Goal: Information Seeking & Learning: Learn about a topic

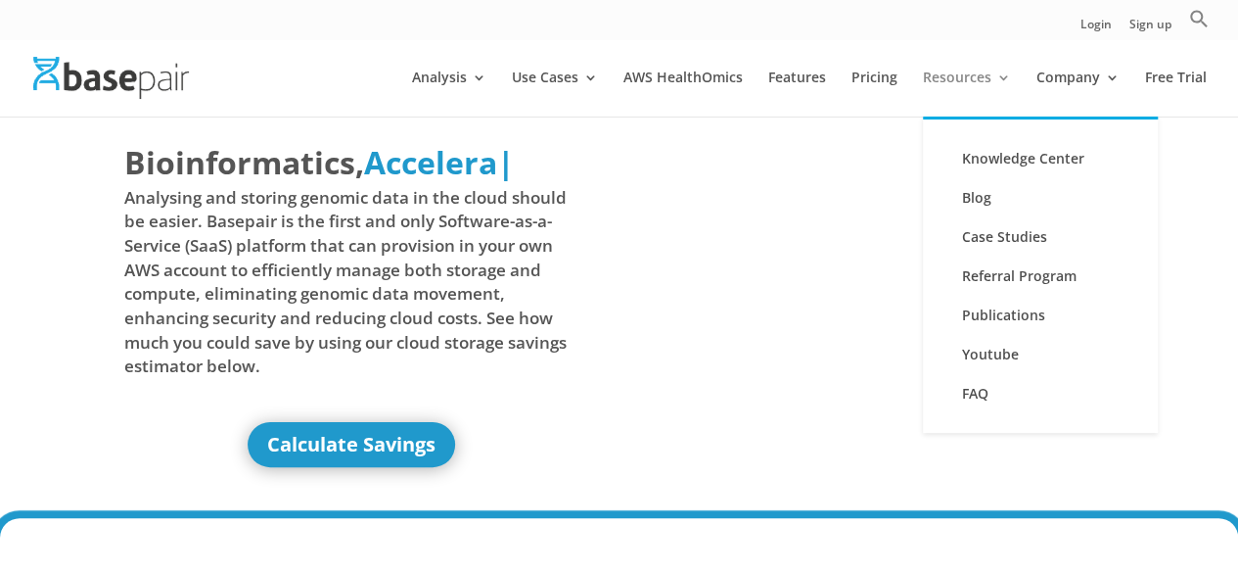
click at [961, 77] on link "Resources" at bounding box center [967, 93] width 88 height 46
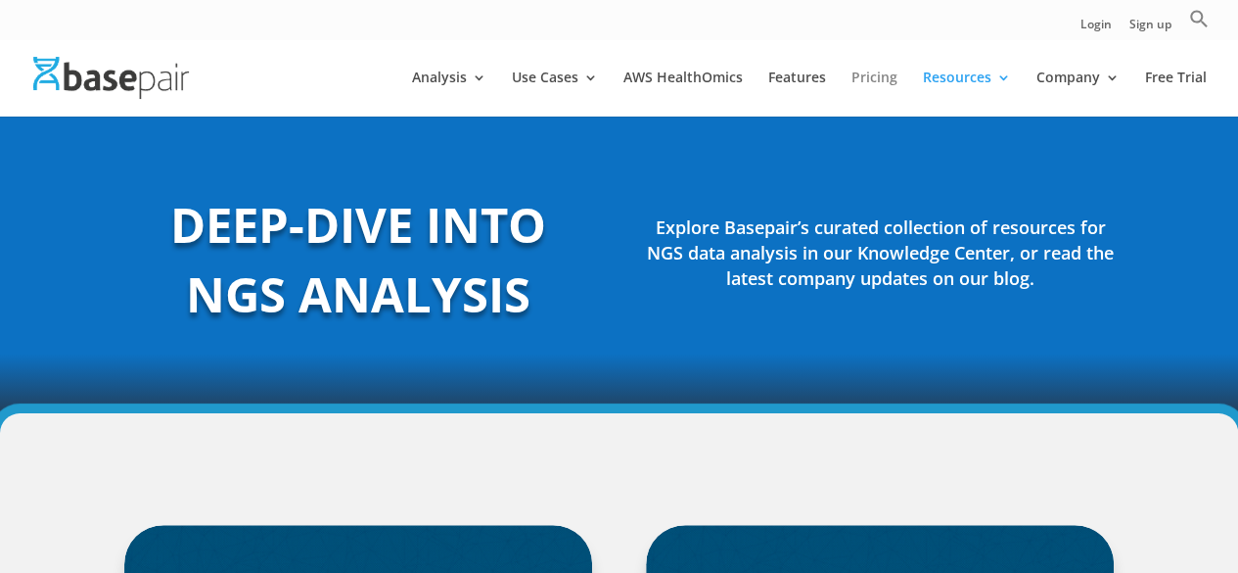
click at [875, 74] on link "Pricing" at bounding box center [875, 93] width 46 height 46
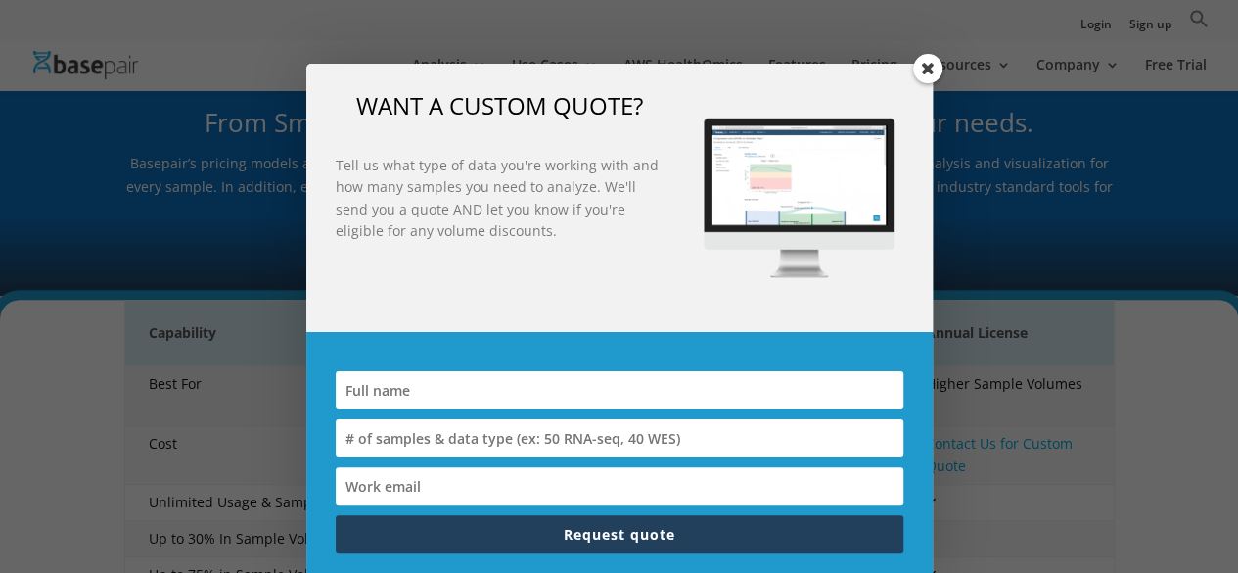
scroll to position [195, 0]
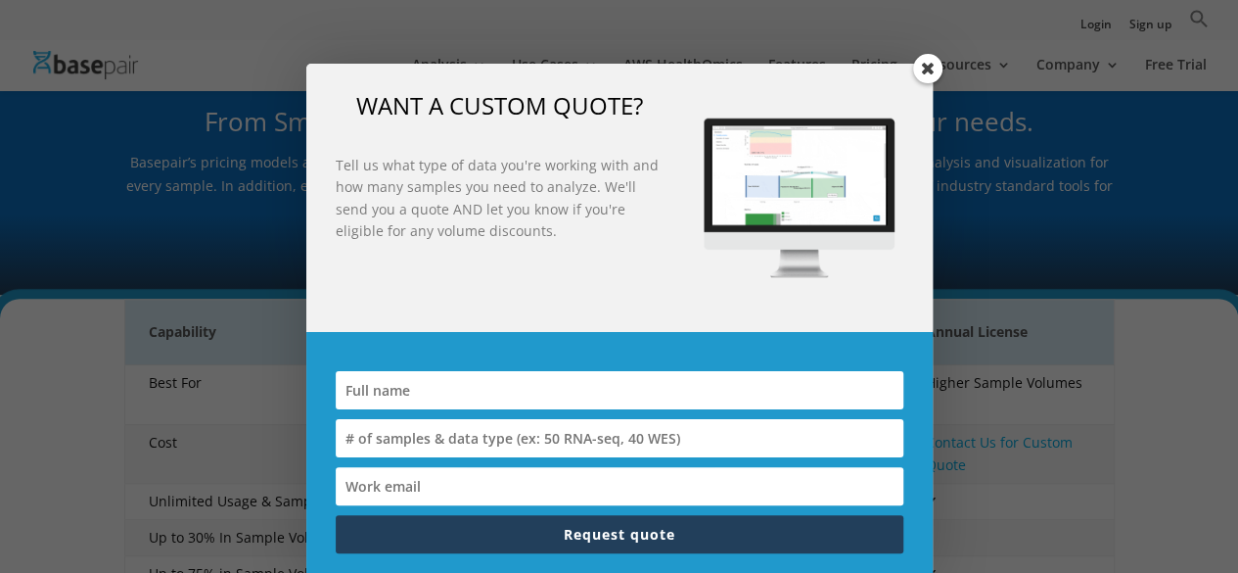
click at [922, 67] on span at bounding box center [927, 68] width 29 height 29
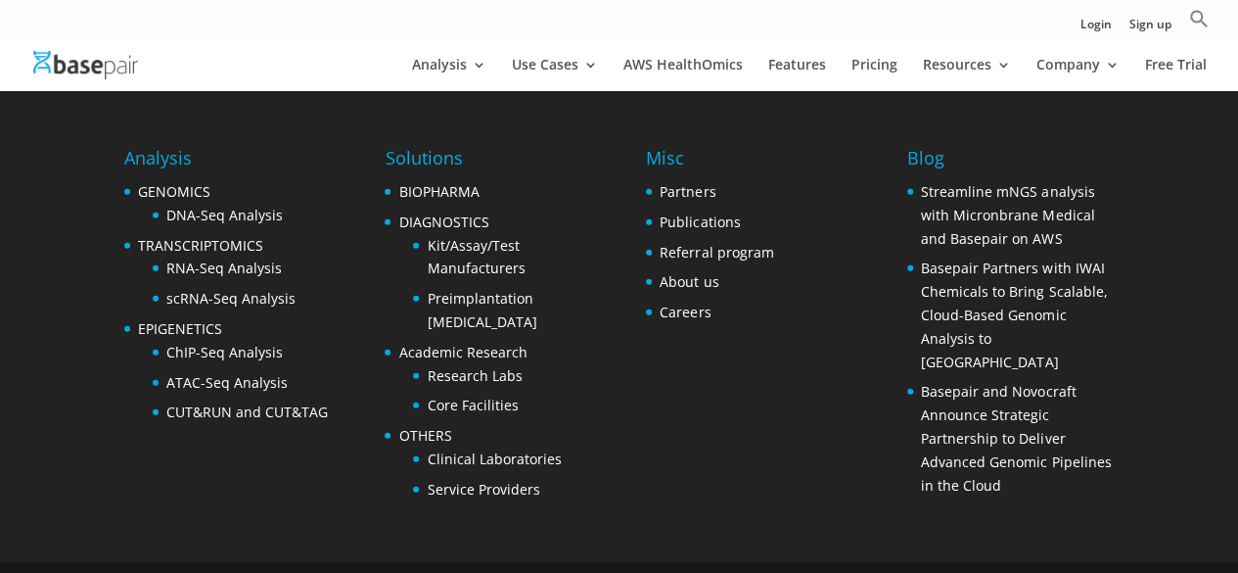
scroll to position [2733, 0]
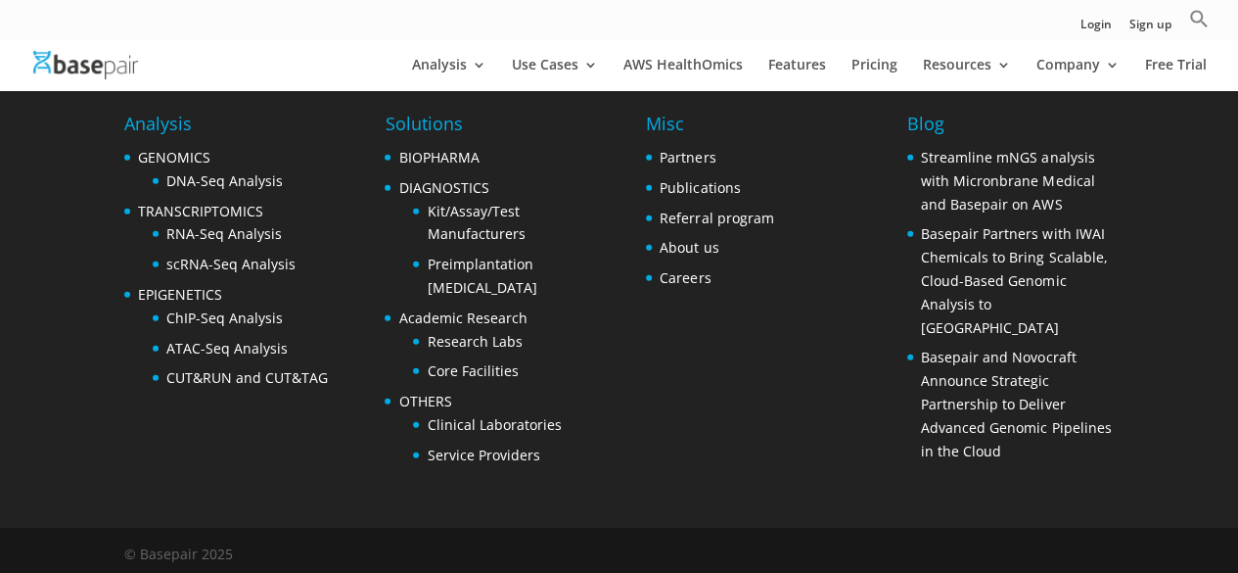
click at [748, 63] on li "AWS HealthOmics" at bounding box center [694, 74] width 141 height 33
click at [730, 64] on link "AWS HealthOmics" at bounding box center [683, 74] width 119 height 33
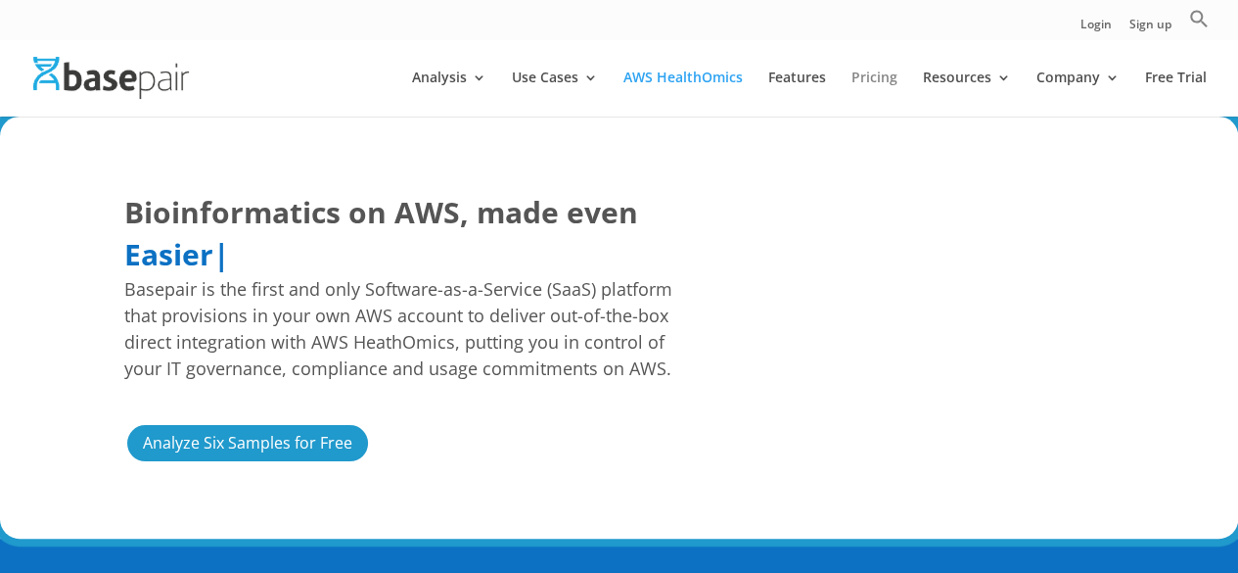
click at [866, 77] on link "Pricing" at bounding box center [875, 93] width 46 height 46
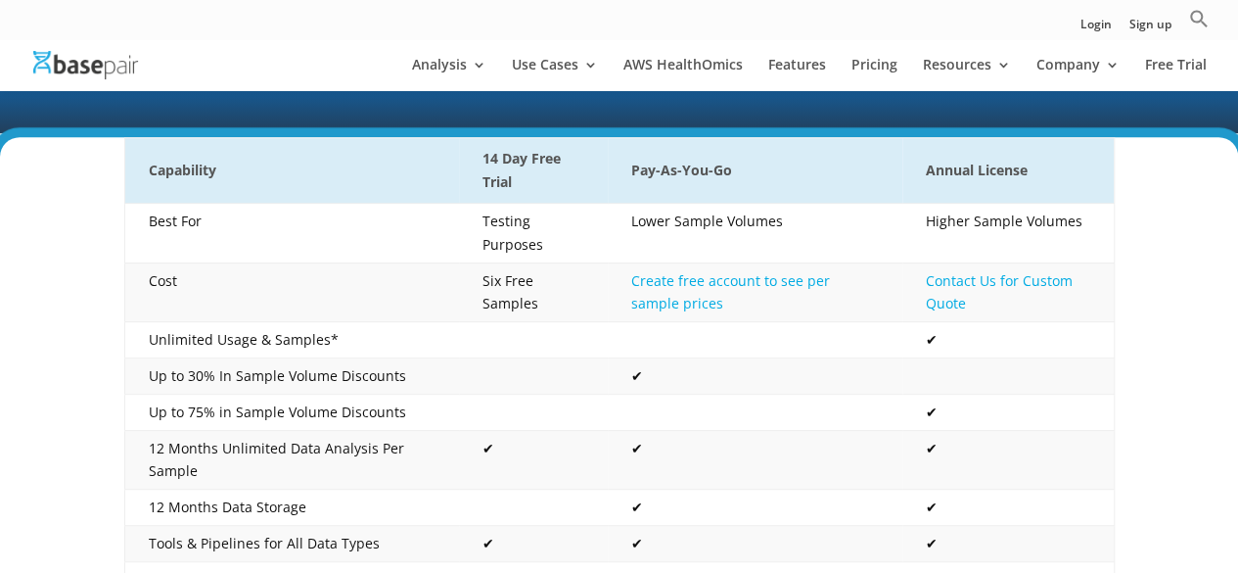
scroll to position [364, 0]
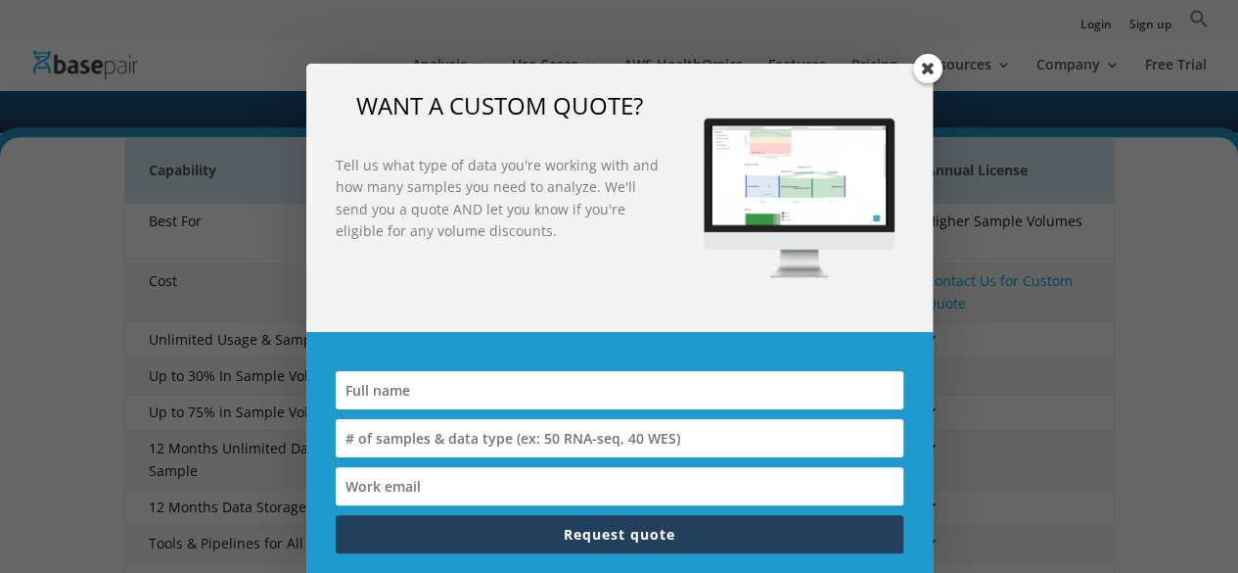
click at [929, 76] on span at bounding box center [927, 68] width 29 height 29
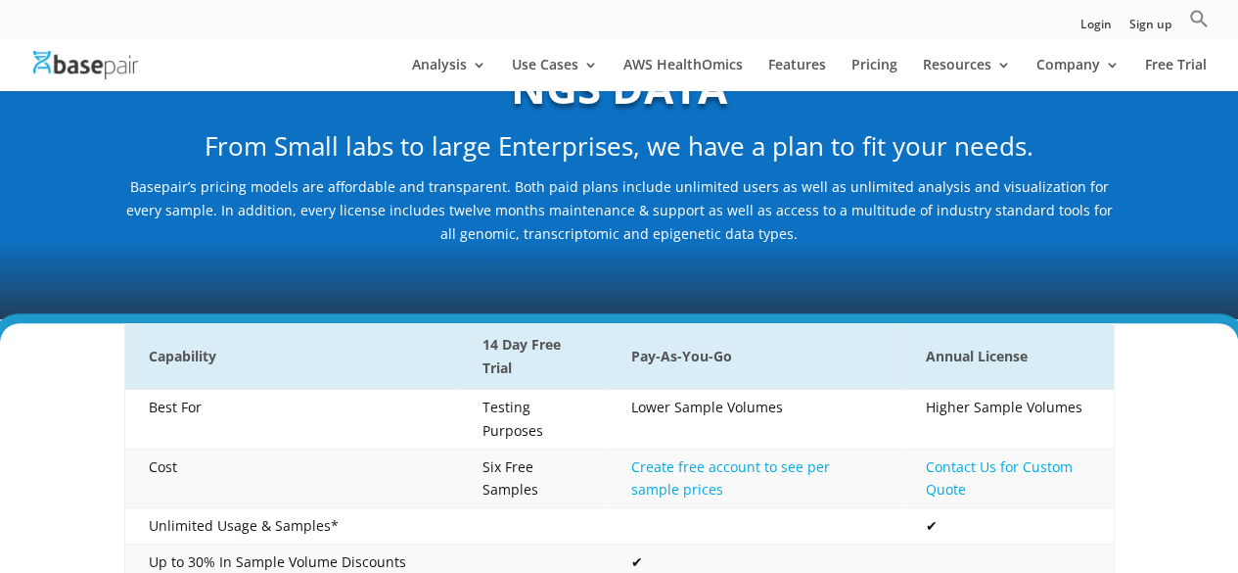
scroll to position [168, 0]
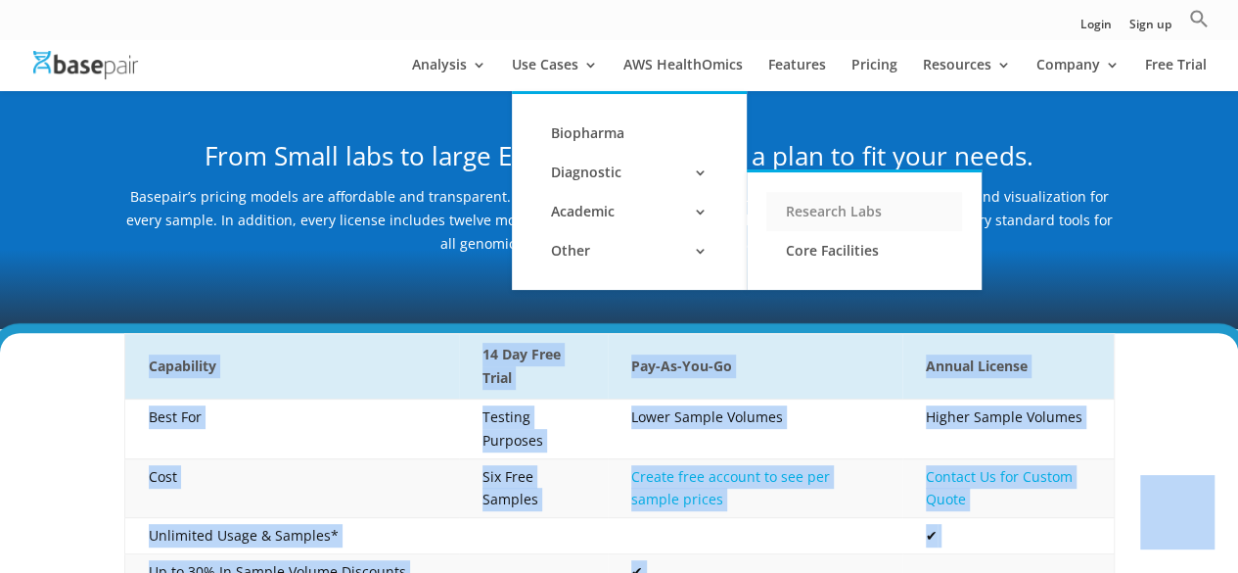
click at [792, 199] on link "Research Labs" at bounding box center [865, 211] width 196 height 39
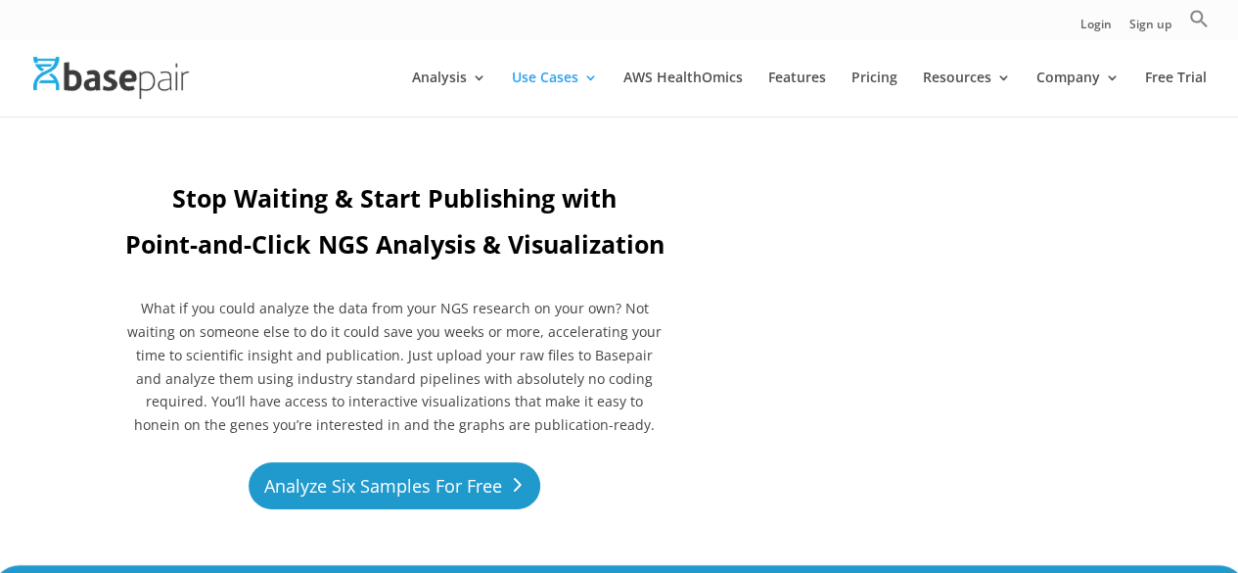
click at [432, 469] on link "Analyze Six Samples For Free" at bounding box center [395, 485] width 292 height 46
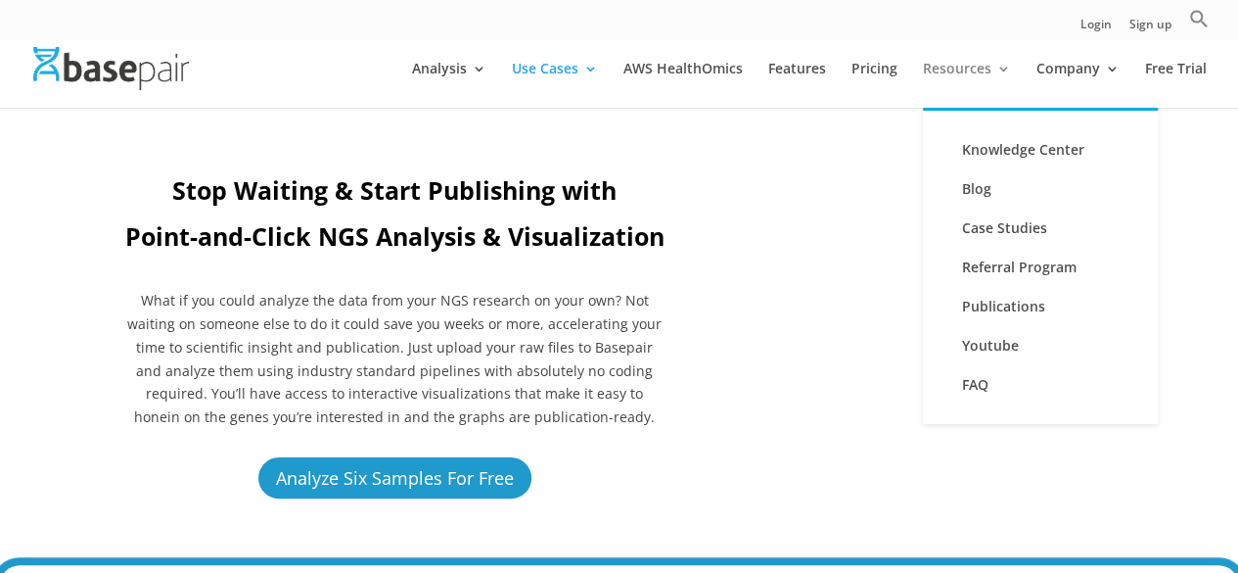
click at [1001, 67] on link "Resources" at bounding box center [967, 85] width 88 height 46
click at [967, 66] on link "Resources" at bounding box center [967, 85] width 88 height 46
